Goal: Task Accomplishment & Management: Use online tool/utility

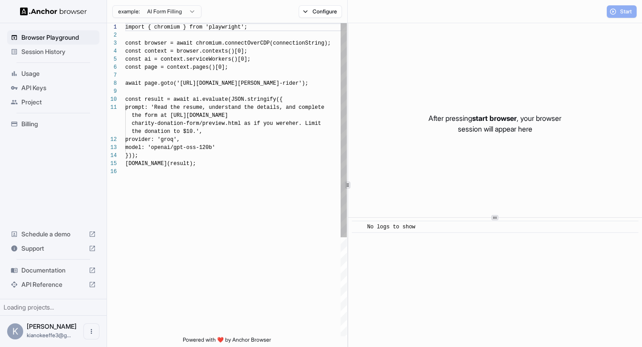
scroll to position [80, 0]
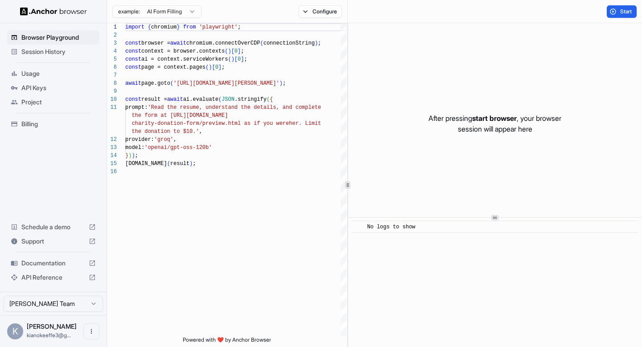
click at [489, 119] on span "start browser" at bounding box center [494, 118] width 45 height 9
click at [607, 9] on button "Start" at bounding box center [622, 11] width 30 height 12
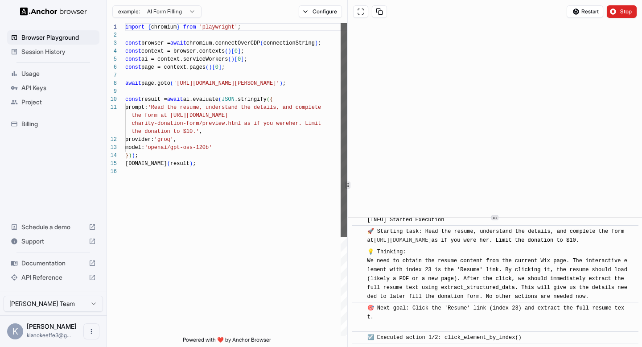
scroll to position [28, 0]
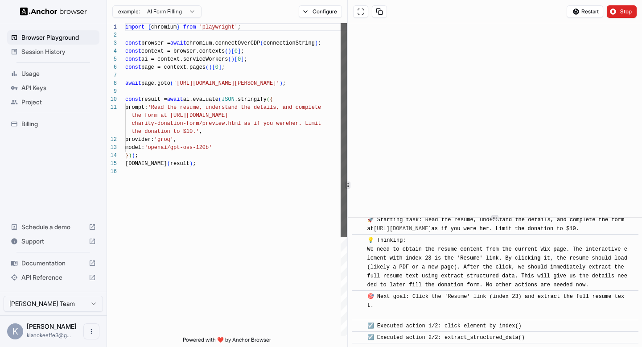
click at [340, 143] on div at bounding box center [343, 130] width 6 height 214
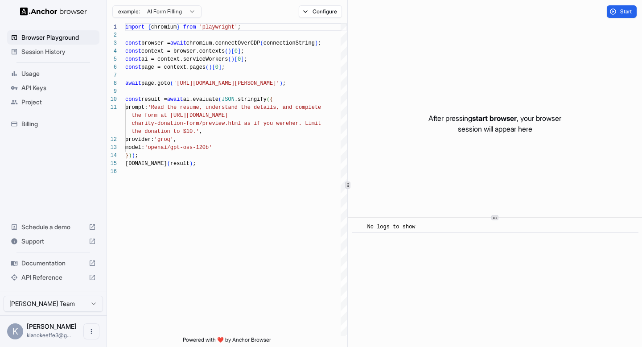
scroll to position [0, 0]
click at [51, 11] on img at bounding box center [53, 11] width 67 height 8
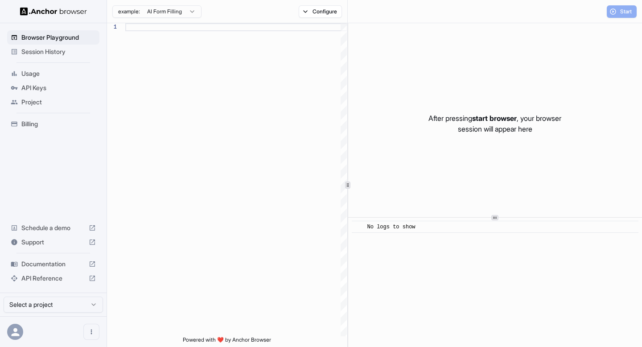
scroll to position [80, 0]
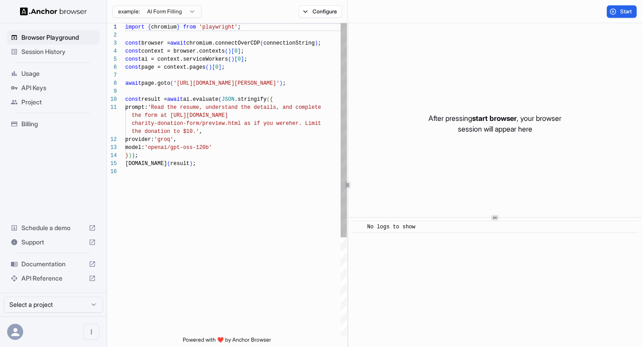
scroll to position [80, 0]
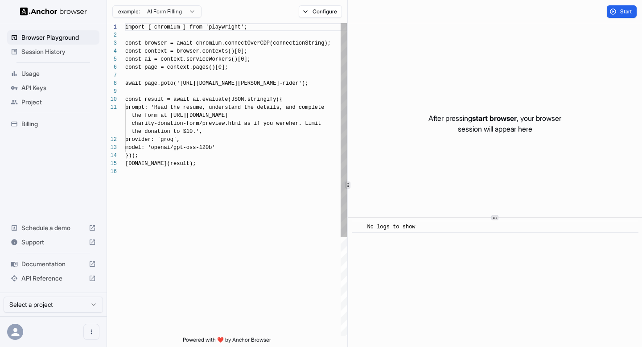
scroll to position [80, 0]
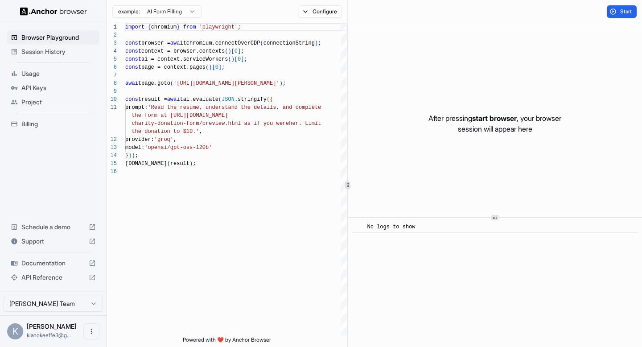
click at [47, 82] on div "API Keys" at bounding box center [53, 88] width 92 height 14
